Goal: Task Accomplishment & Management: Manage account settings

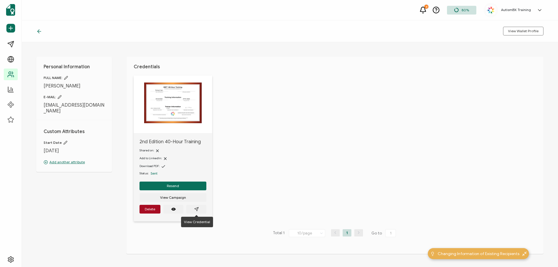
click at [37, 32] on icon at bounding box center [39, 31] width 6 height 6
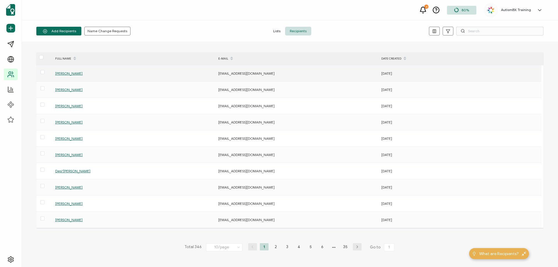
click at [61, 73] on span "[PERSON_NAME]" at bounding box center [68, 73] width 27 height 4
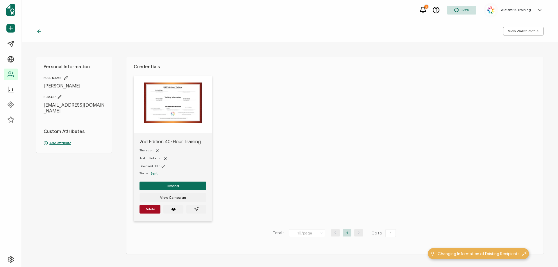
click at [53, 140] on p "Add attribute" at bounding box center [74, 142] width 61 height 5
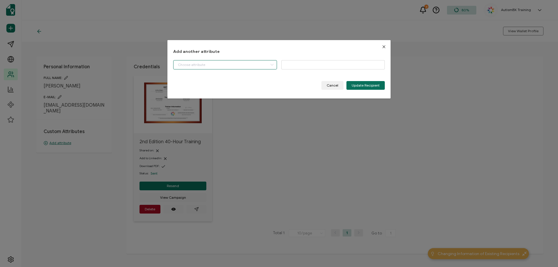
click at [188, 67] on input "dialog" at bounding box center [225, 64] width 104 height 9
click at [188, 80] on span "Start Date" at bounding box center [186, 80] width 16 height 10
type input "Start Date"
click at [294, 64] on input "dialog" at bounding box center [333, 64] width 104 height 9
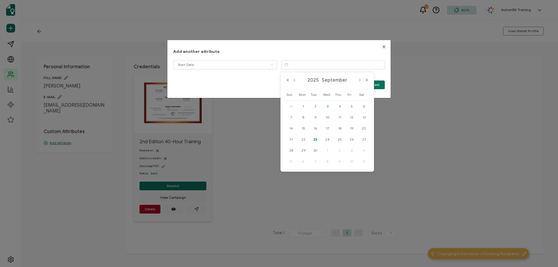
click at [328, 105] on span "3" at bounding box center [327, 106] width 7 height 7
type input "[DATE]"
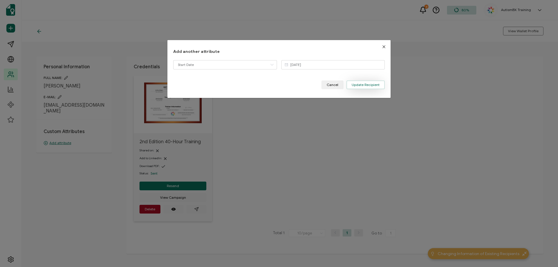
click at [373, 83] on span "Update Recipient" at bounding box center [365, 84] width 28 height 3
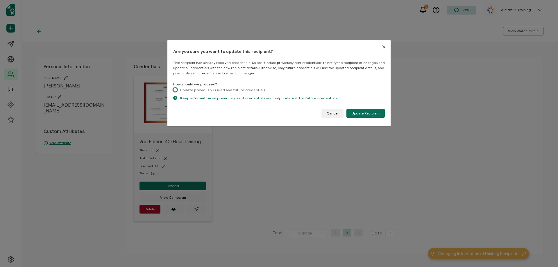
click at [176, 88] on span "dialog" at bounding box center [175, 90] width 4 height 4
click at [176, 88] on input "Update previously issued and future credentials." at bounding box center [175, 90] width 4 height 5
radio input "true"
radio input "false"
click at [362, 114] on span "Update Recipient" at bounding box center [365, 113] width 28 height 3
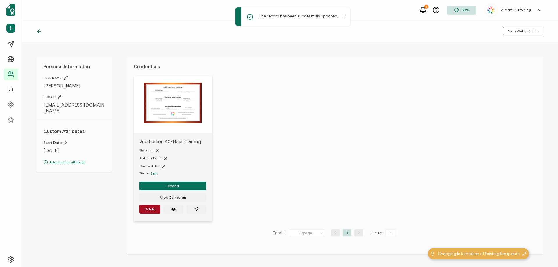
click at [37, 31] on icon at bounding box center [38, 31] width 2 height 3
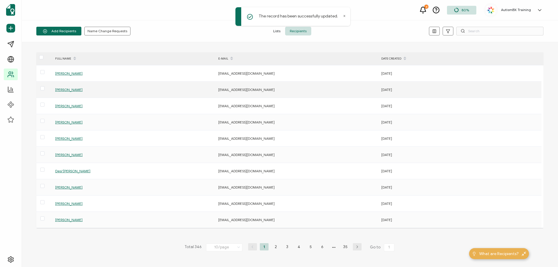
click at [78, 90] on span "[PERSON_NAME]" at bounding box center [68, 89] width 27 height 4
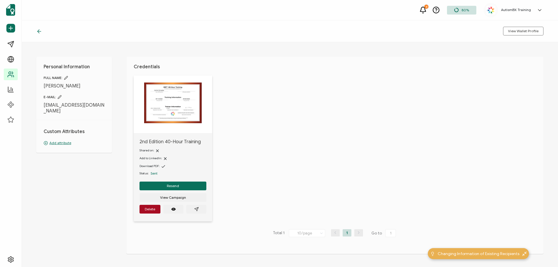
click at [62, 140] on p "Add attribute" at bounding box center [74, 142] width 61 height 5
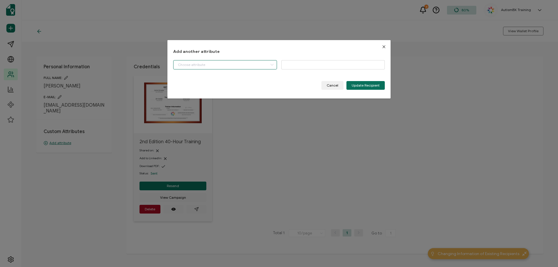
click at [250, 66] on input "dialog" at bounding box center [225, 64] width 104 height 9
click at [251, 83] on li "Start Date" at bounding box center [225, 80] width 107 height 10
type input "Start Date"
click at [320, 65] on input "dialog" at bounding box center [333, 64] width 104 height 9
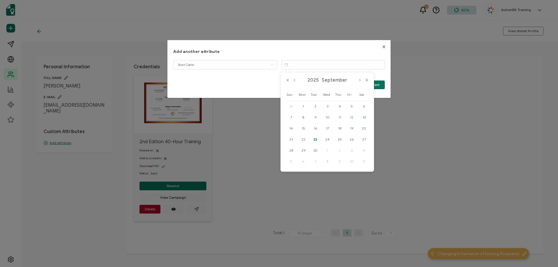
click at [366, 119] on span "13" at bounding box center [363, 117] width 7 height 7
type input "[DATE]"
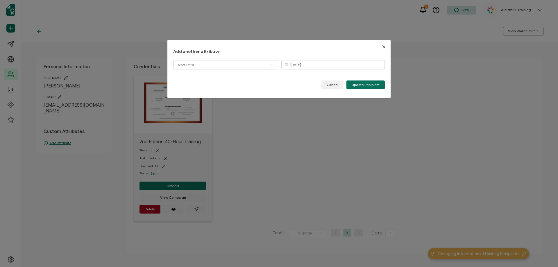
click at [361, 90] on div "Add another attribute Start Date [DATE] Please enter a valid name. Cancel Updat…" at bounding box center [278, 69] width 223 height 58
click at [360, 86] on span "Update Recipient" at bounding box center [365, 84] width 28 height 3
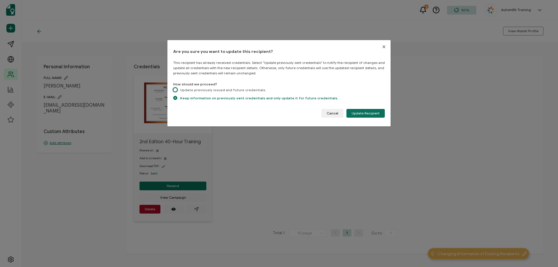
click at [177, 89] on span "dialog" at bounding box center [175, 90] width 4 height 4
click at [177, 89] on input "Update previously issued and future credentials." at bounding box center [175, 90] width 4 height 5
radio input "true"
radio input "false"
click at [374, 110] on button "Update Recipient" at bounding box center [365, 113] width 38 height 9
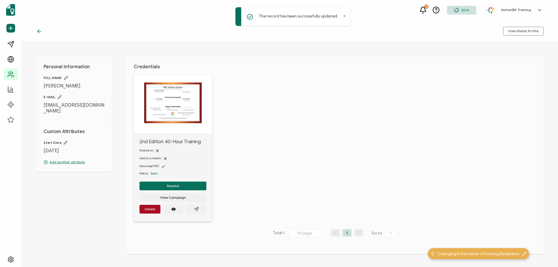
click at [38, 33] on icon at bounding box center [39, 31] width 6 height 6
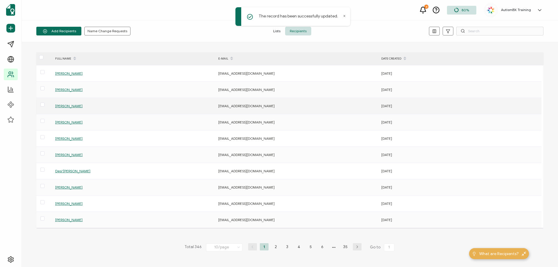
click at [73, 107] on span "[PERSON_NAME]" at bounding box center [68, 106] width 27 height 4
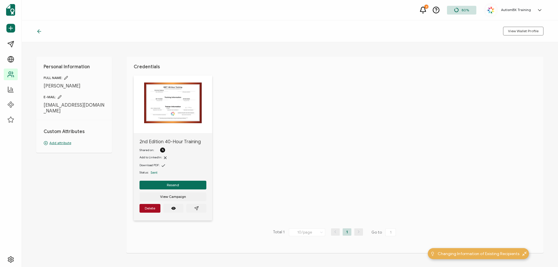
click at [58, 140] on p "Add attribute" at bounding box center [74, 142] width 61 height 5
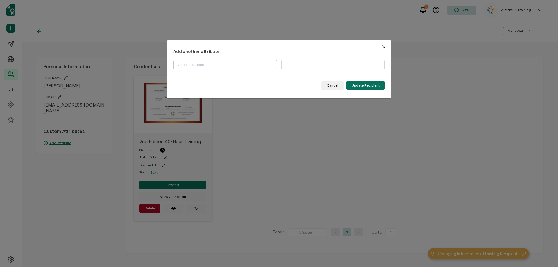
click at [271, 65] on icon "dialog" at bounding box center [271, 64] width 7 height 9
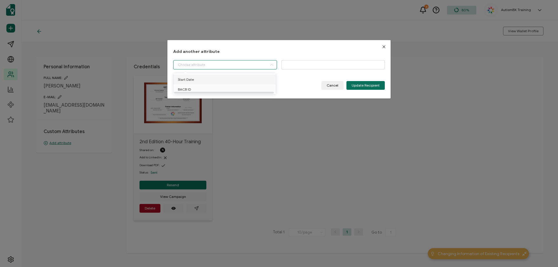
click at [257, 80] on li "Start Date" at bounding box center [225, 80] width 107 height 10
type input "Start Date"
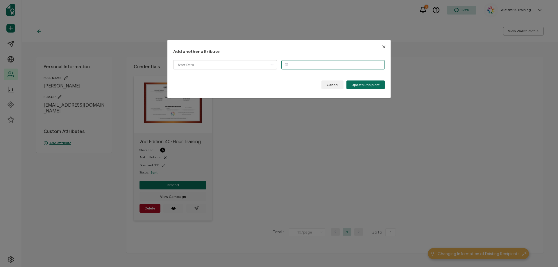
click at [350, 61] on input "dialog" at bounding box center [333, 64] width 104 height 9
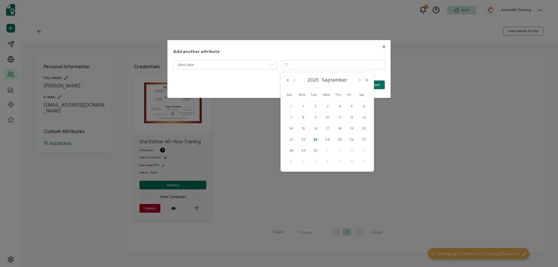
click at [295, 80] on button "Previous Month" at bounding box center [294, 80] width 7 height 4
click at [317, 137] on span "19" at bounding box center [315, 139] width 7 height 7
type input "[DATE]"
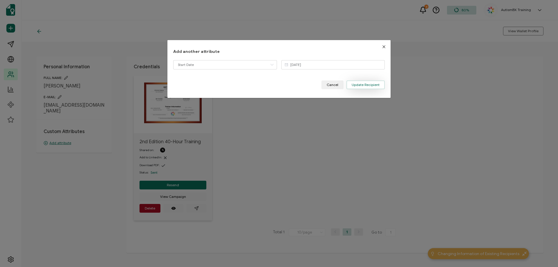
click at [356, 85] on span "Update Recipient" at bounding box center [365, 84] width 28 height 3
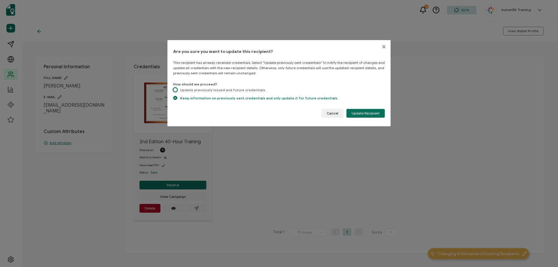
click at [175, 88] on span "dialog" at bounding box center [175, 90] width 4 height 4
click at [175, 88] on input "Update previously issued and future credentials." at bounding box center [175, 90] width 4 height 5
radio input "true"
radio input "false"
click at [351, 108] on div "Are you sure you want to update this recipient? This recipient has already rece…" at bounding box center [278, 83] width 211 height 69
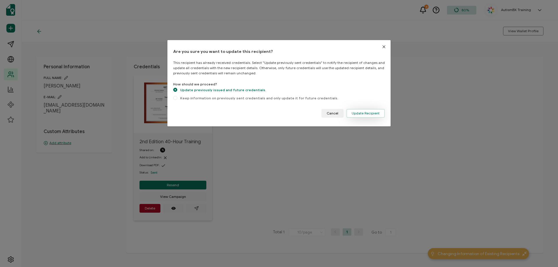
click at [353, 109] on button "Update Recipient" at bounding box center [365, 113] width 38 height 9
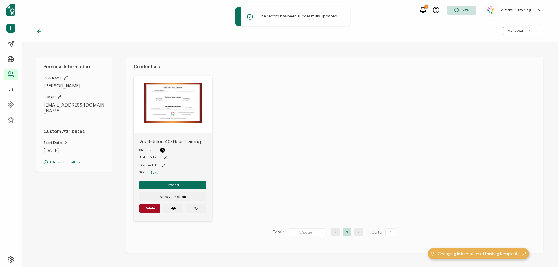
click at [38, 31] on icon at bounding box center [39, 31] width 6 height 6
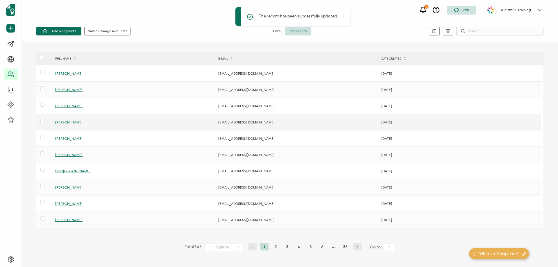
click at [63, 122] on span "[PERSON_NAME]" at bounding box center [68, 122] width 27 height 4
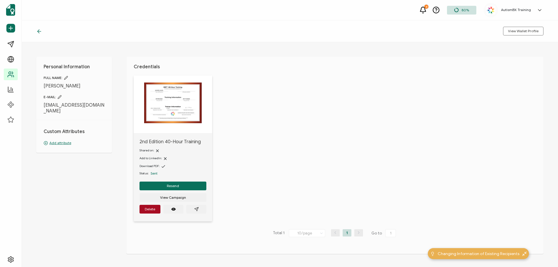
click at [53, 140] on p "Add attribute" at bounding box center [74, 142] width 61 height 5
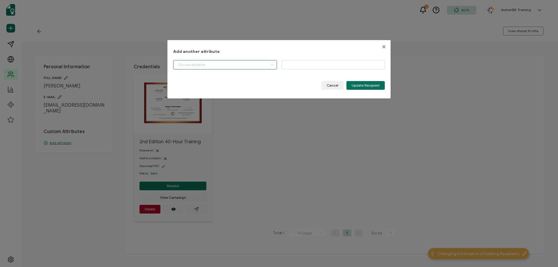
click at [209, 64] on input "dialog" at bounding box center [225, 64] width 104 height 9
click at [213, 80] on li "Start Date" at bounding box center [225, 80] width 107 height 10
type input "Start Date"
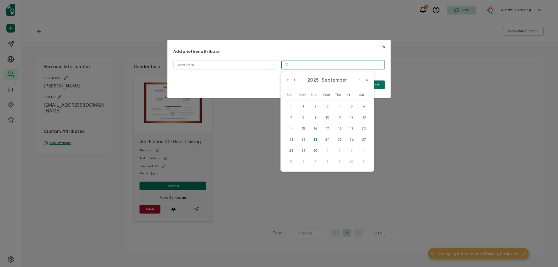
click at [304, 63] on input "dialog" at bounding box center [333, 64] width 104 height 9
click at [305, 119] on span "8" at bounding box center [303, 117] width 7 height 7
type input "[DATE]"
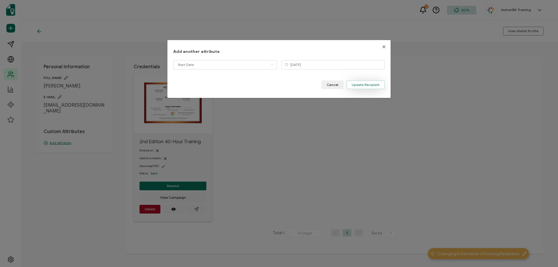
click at [362, 84] on span "Update Recipient" at bounding box center [365, 84] width 28 height 3
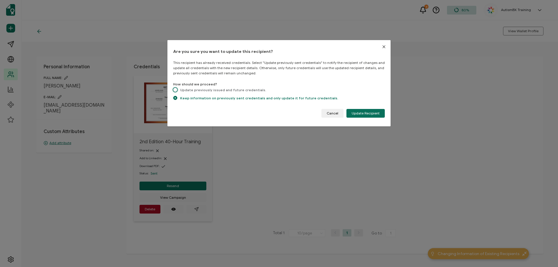
click at [173, 91] on span "dialog" at bounding box center [175, 90] width 4 height 5
click at [173, 91] on input "Update previously issued and future credentials." at bounding box center [175, 90] width 4 height 5
radio input "true"
radio input "false"
click at [367, 112] on span "Update Recipient" at bounding box center [365, 113] width 28 height 3
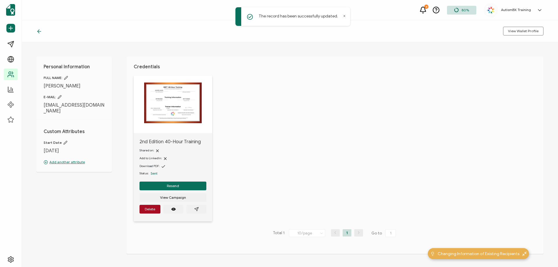
click at [40, 30] on icon at bounding box center [39, 31] width 6 height 6
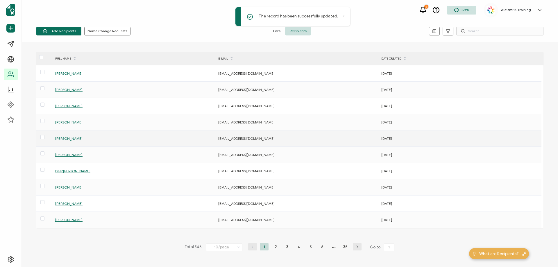
click at [66, 139] on span "[PERSON_NAME]" at bounding box center [68, 138] width 27 height 4
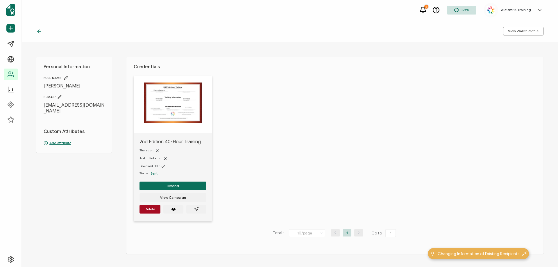
click at [54, 143] on p "Add attribute" at bounding box center [74, 142] width 61 height 5
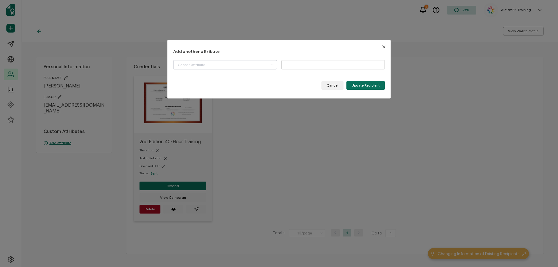
drag, startPoint x: 269, startPoint y: 66, endPoint x: 252, endPoint y: 75, distance: 19.6
click at [268, 68] on icon "dialog" at bounding box center [271, 64] width 7 height 9
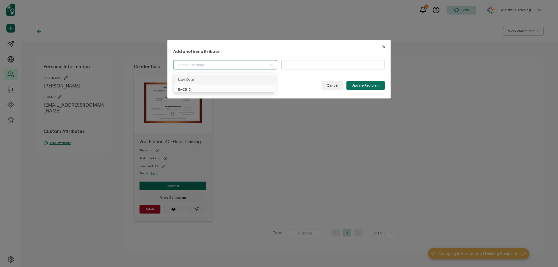
click at [231, 80] on li "Start Date" at bounding box center [225, 80] width 107 height 10
type input "Start Date"
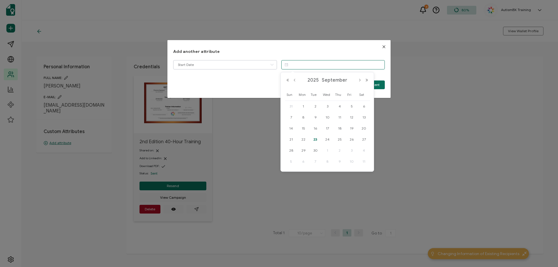
click at [309, 63] on input "dialog" at bounding box center [333, 64] width 104 height 9
click at [303, 118] on span "8" at bounding box center [303, 117] width 7 height 7
type input "[DATE]"
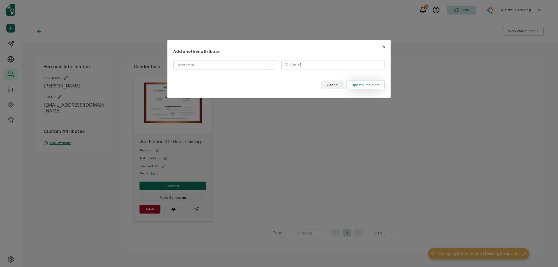
click at [355, 86] on span "Update Recipient" at bounding box center [365, 84] width 28 height 3
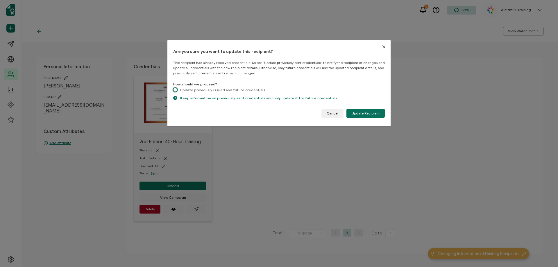
drag, startPoint x: 175, startPoint y: 90, endPoint x: 257, endPoint y: 99, distance: 82.1
click at [175, 90] on span "dialog" at bounding box center [175, 90] width 4 height 4
click at [175, 90] on input "Update previously issued and future credentials." at bounding box center [175, 90] width 4 height 5
radio input "true"
radio input "false"
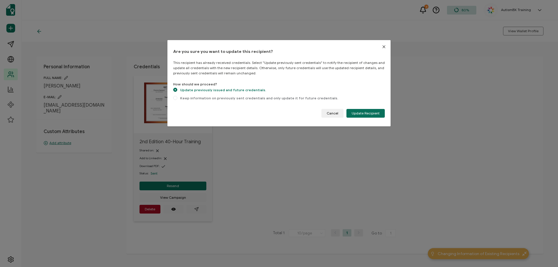
click at [351, 112] on span "Update Recipient" at bounding box center [365, 113] width 28 height 3
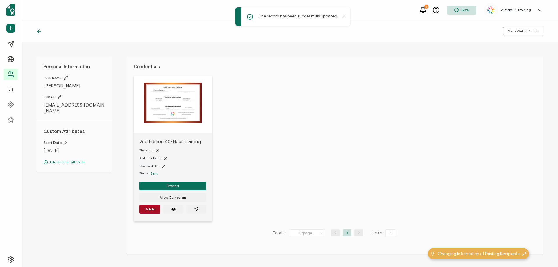
click at [38, 30] on icon at bounding box center [39, 31] width 6 height 6
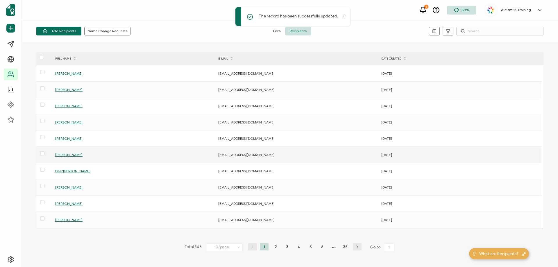
click at [67, 155] on span "[PERSON_NAME]" at bounding box center [68, 154] width 27 height 4
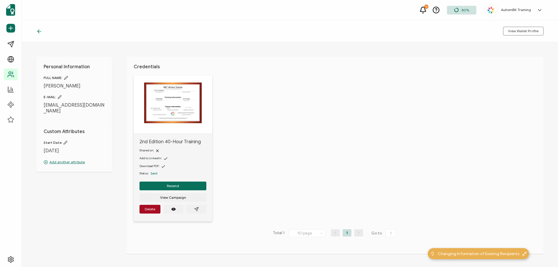
click at [39, 30] on icon at bounding box center [39, 31] width 6 height 6
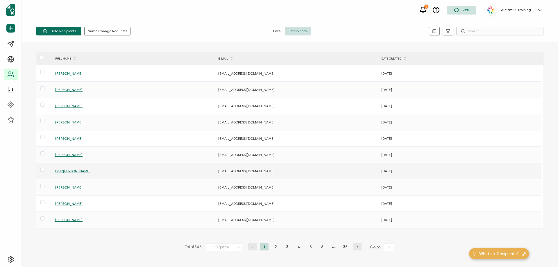
click at [76, 169] on span "Desi'[PERSON_NAME]" at bounding box center [72, 171] width 35 height 4
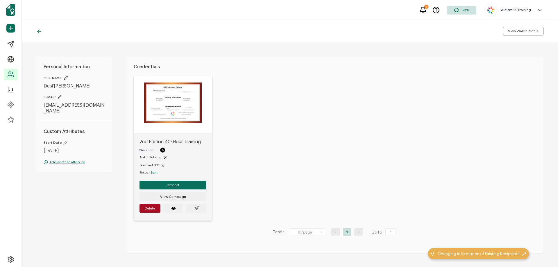
click at [40, 30] on icon at bounding box center [39, 31] width 6 height 6
